Goal: Information Seeking & Learning: Find specific fact

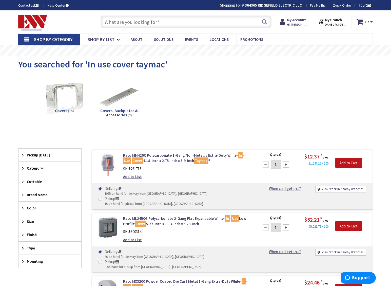
click at [119, 20] on input "text" at bounding box center [185, 21] width 171 height 13
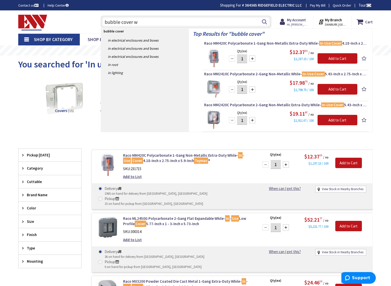
type input "bubble cover wh"
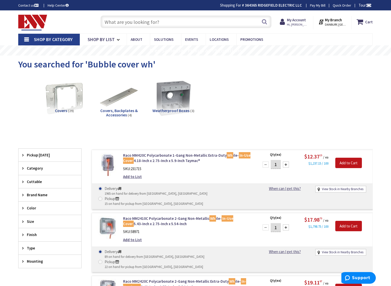
click at [122, 25] on input "text" at bounding box center [185, 21] width 171 height 13
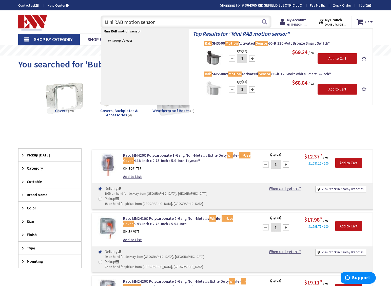
type input "Mini RAB motion sensor"
